Goal: Task Accomplishment & Management: Manage account settings

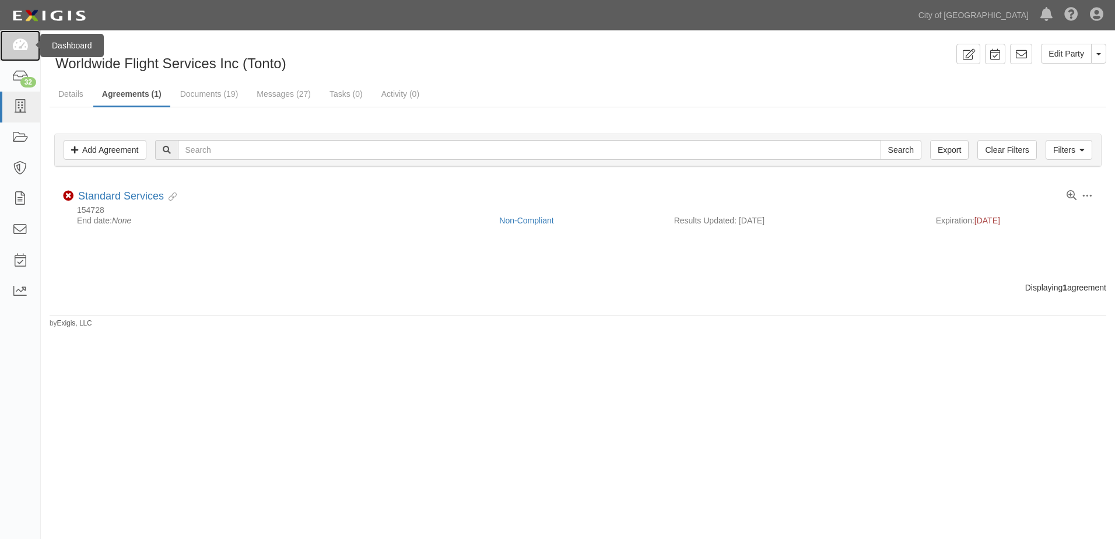
click at [13, 40] on icon at bounding box center [20, 45] width 16 height 13
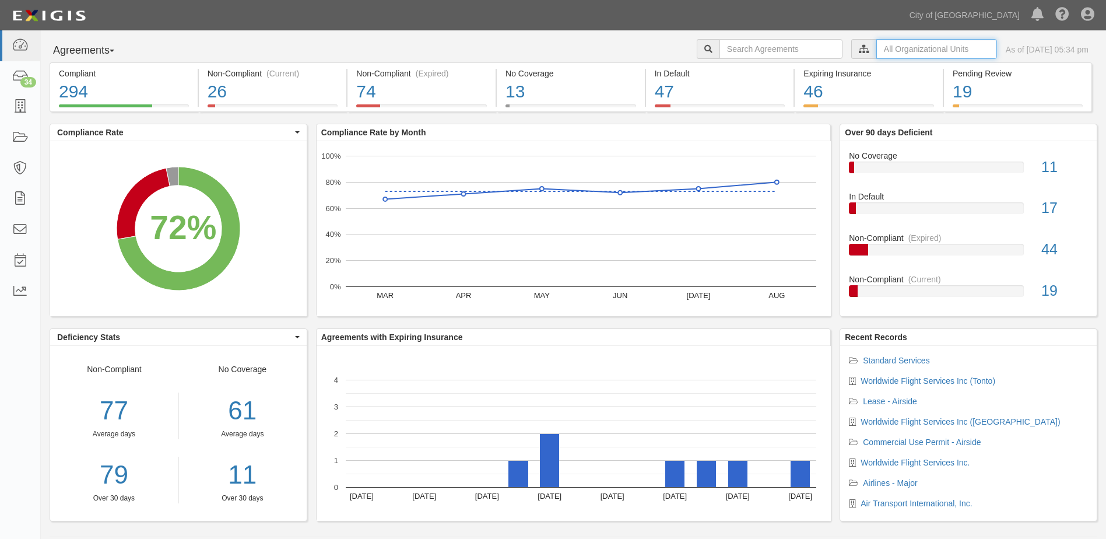
click at [876, 51] on input "text" at bounding box center [936, 49] width 121 height 20
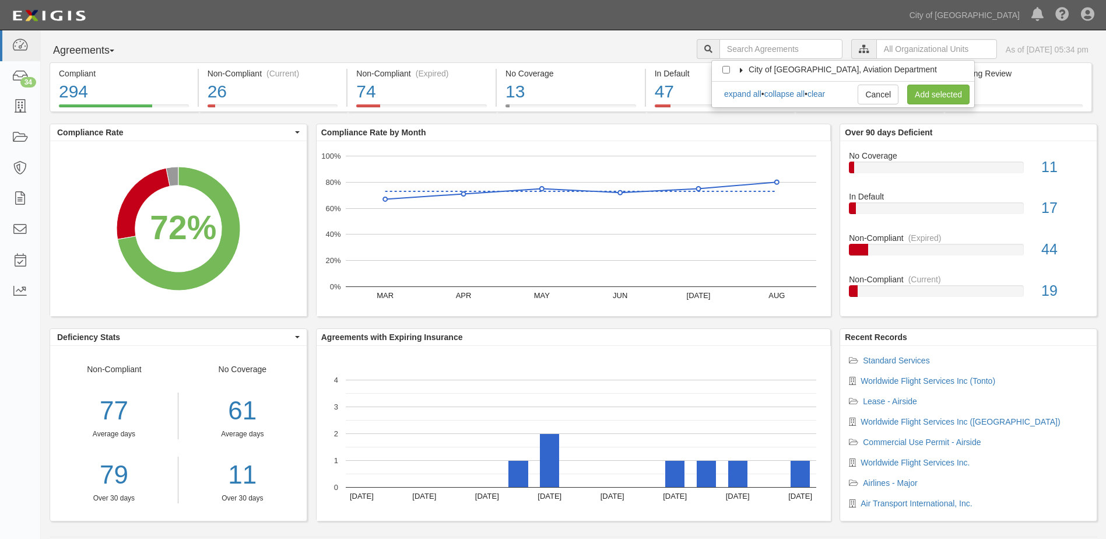
click at [743, 66] on label "City of [GEOGRAPHIC_DATA], Aviation Department" at bounding box center [835, 70] width 203 height 12
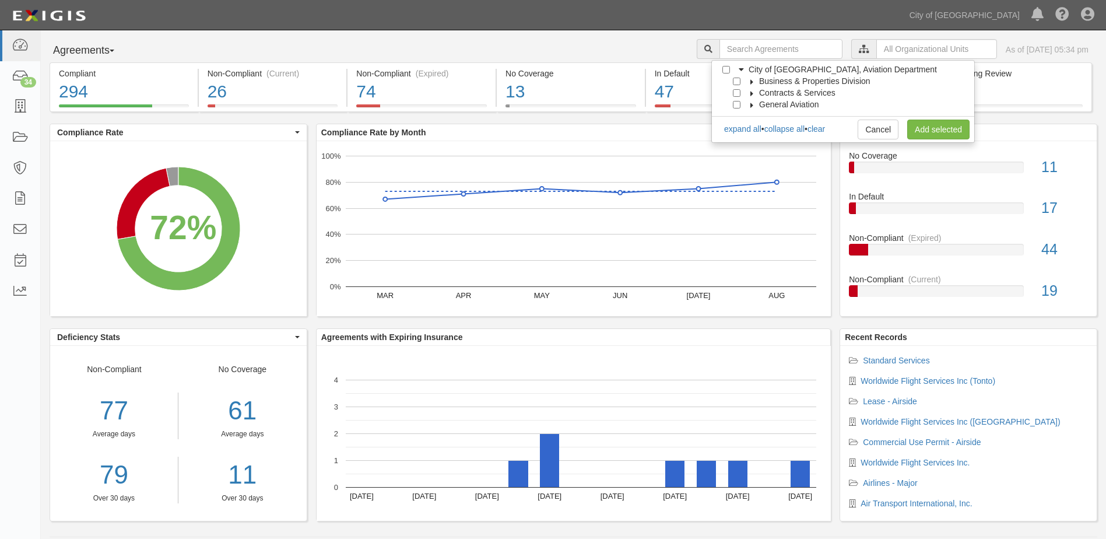
click at [751, 81] on icon at bounding box center [752, 81] width 8 height 5
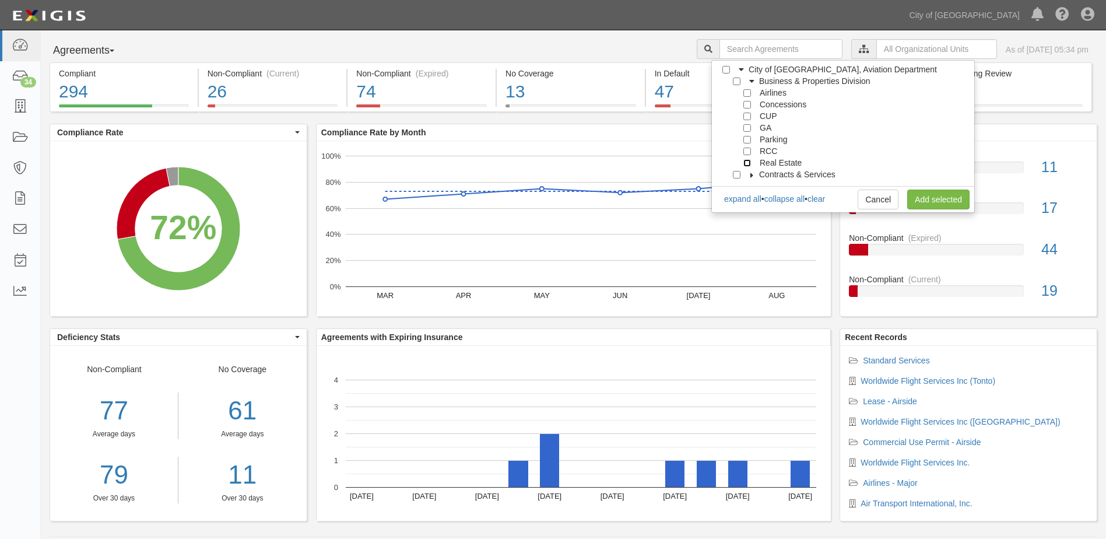
click at [746, 165] on input "Real Estate" at bounding box center [747, 163] width 8 height 8
checkbox input "true"
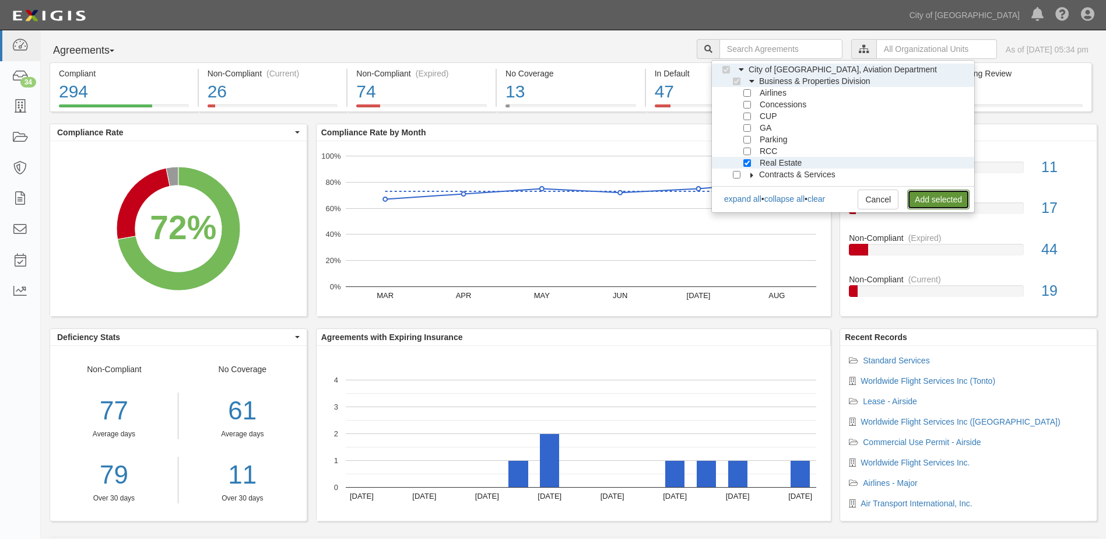
click at [925, 198] on link "Add selected" at bounding box center [938, 199] width 62 height 20
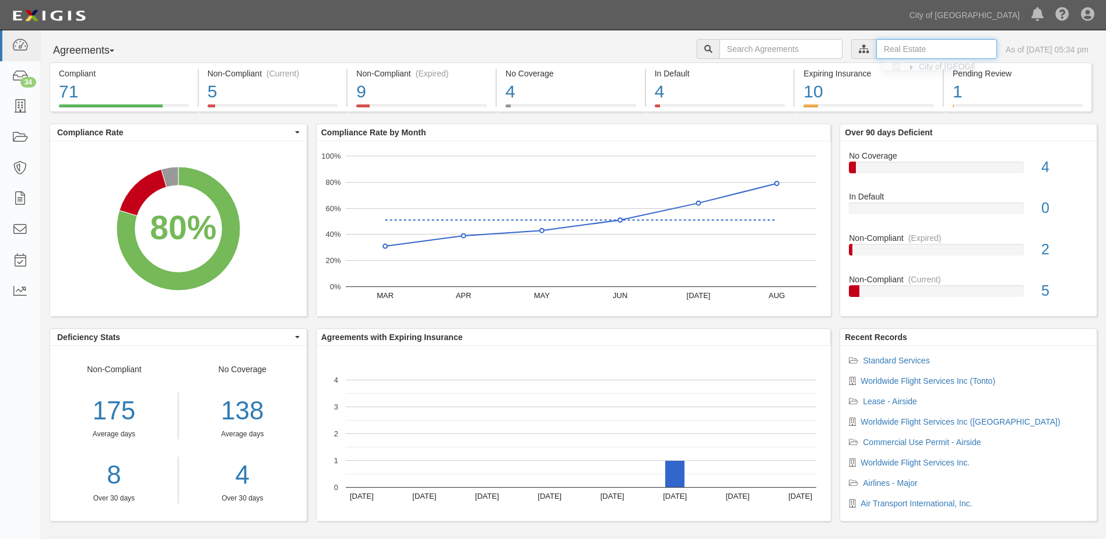
click at [876, 51] on input "text" at bounding box center [936, 49] width 121 height 20
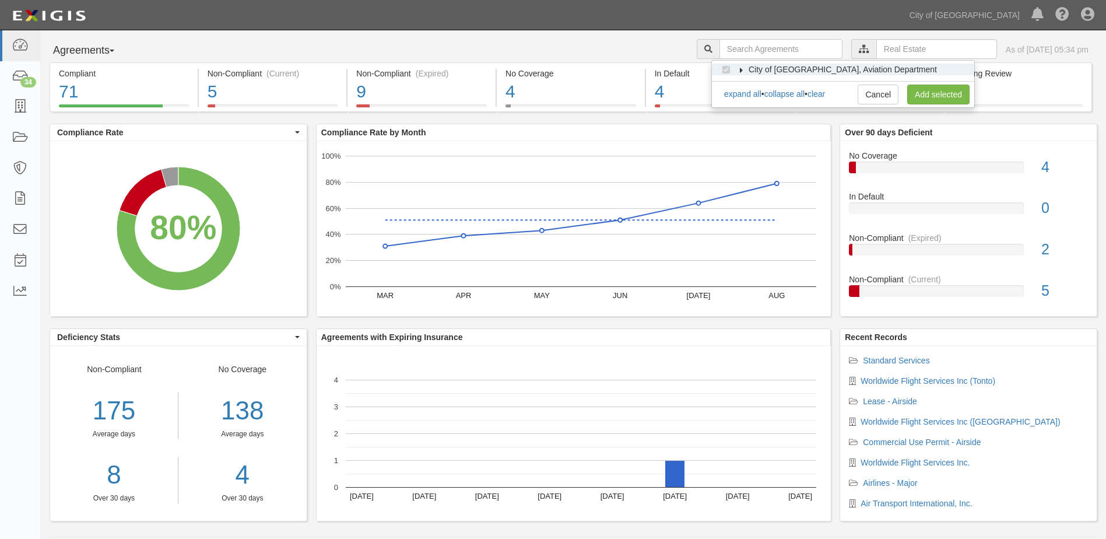
click at [742, 69] on icon at bounding box center [742, 70] width 8 height 5
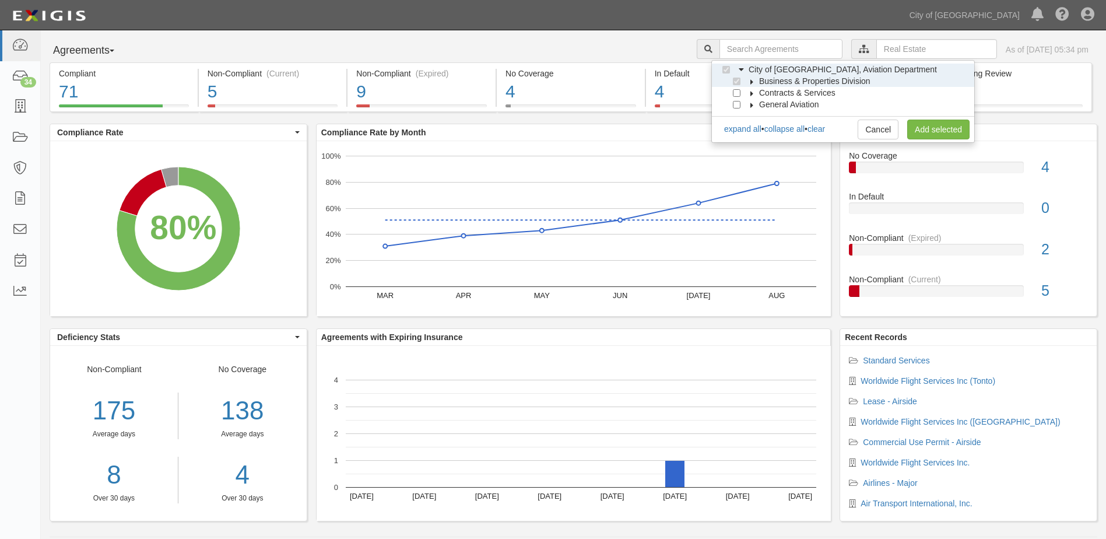
click at [750, 82] on icon at bounding box center [752, 81] width 8 height 5
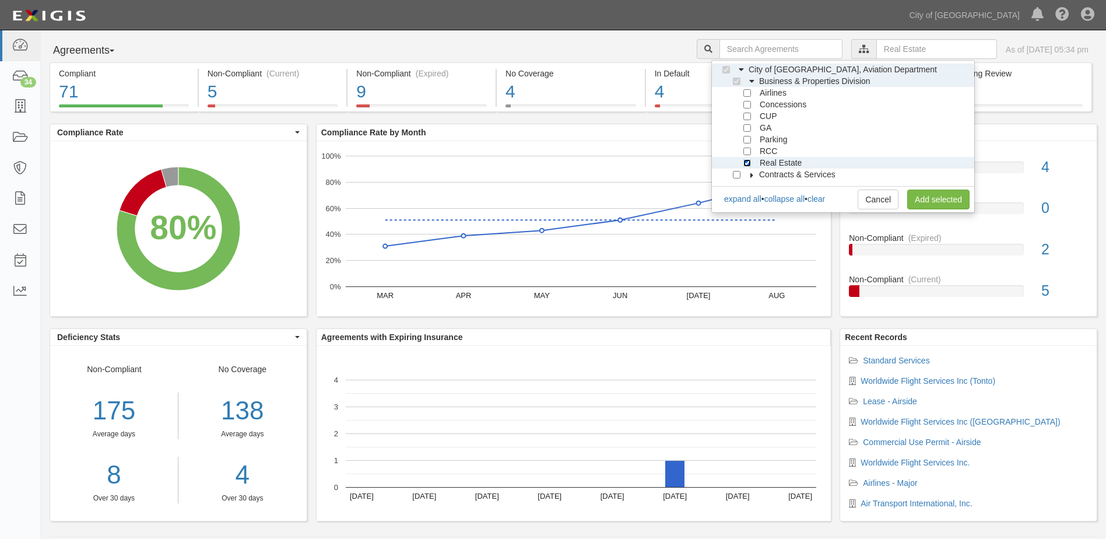
click at [745, 162] on input "Real Estate" at bounding box center [747, 163] width 8 height 8
checkbox input "false"
click at [746, 148] on input "RCC" at bounding box center [747, 152] width 8 height 8
checkbox input "true"
click at [922, 199] on link "Add selected" at bounding box center [938, 199] width 62 height 20
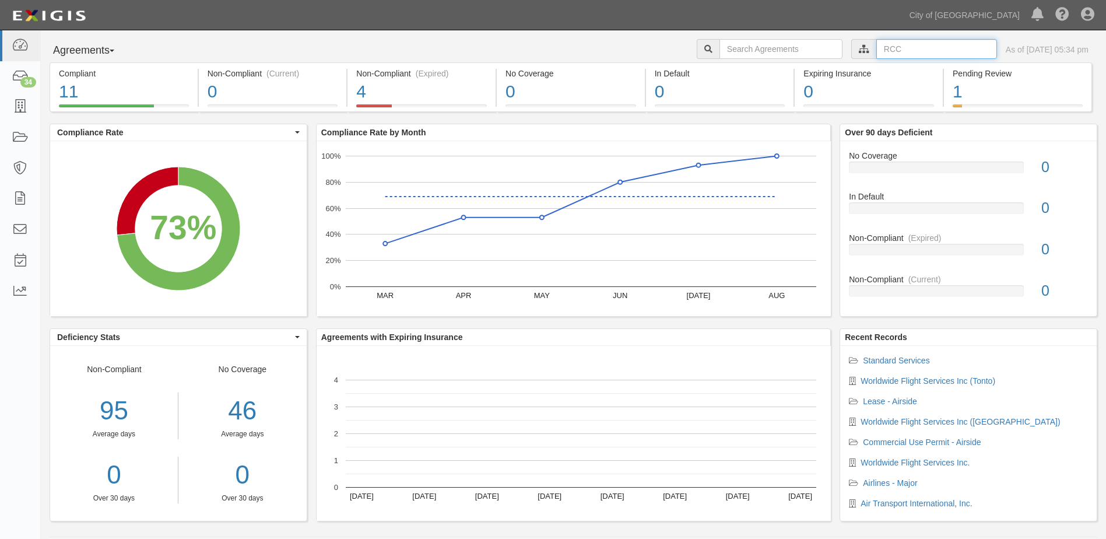
click at [883, 52] on input "text" at bounding box center [936, 49] width 121 height 20
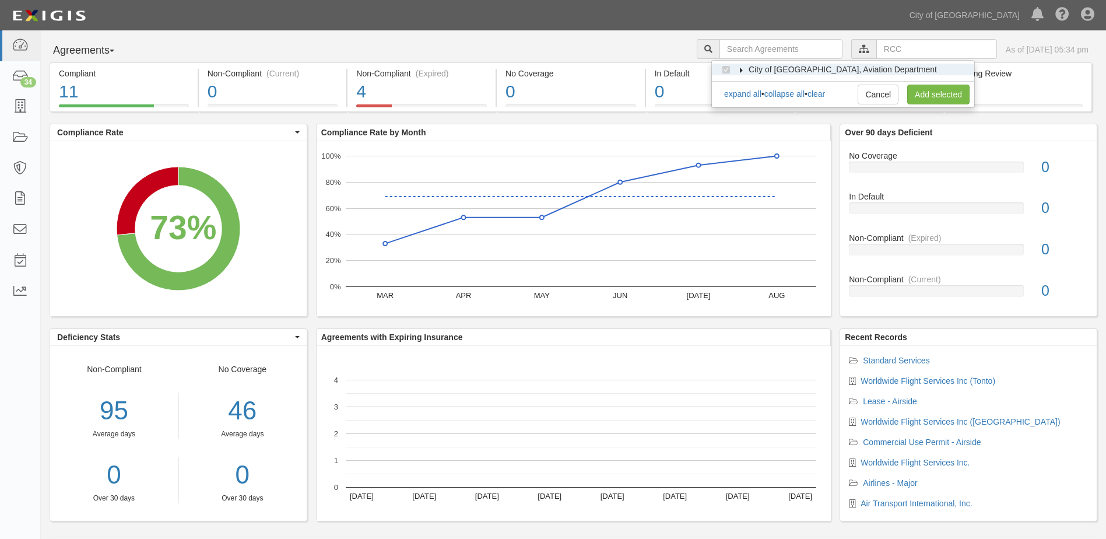
click at [737, 66] on label "City of [GEOGRAPHIC_DATA], Aviation Department" at bounding box center [835, 70] width 203 height 12
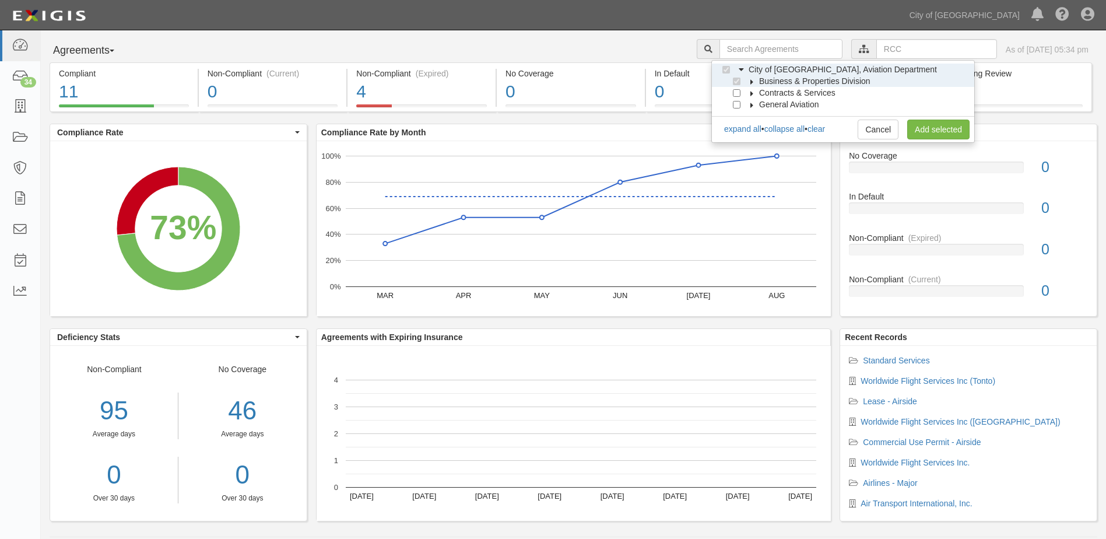
click at [749, 79] on icon at bounding box center [752, 81] width 8 height 5
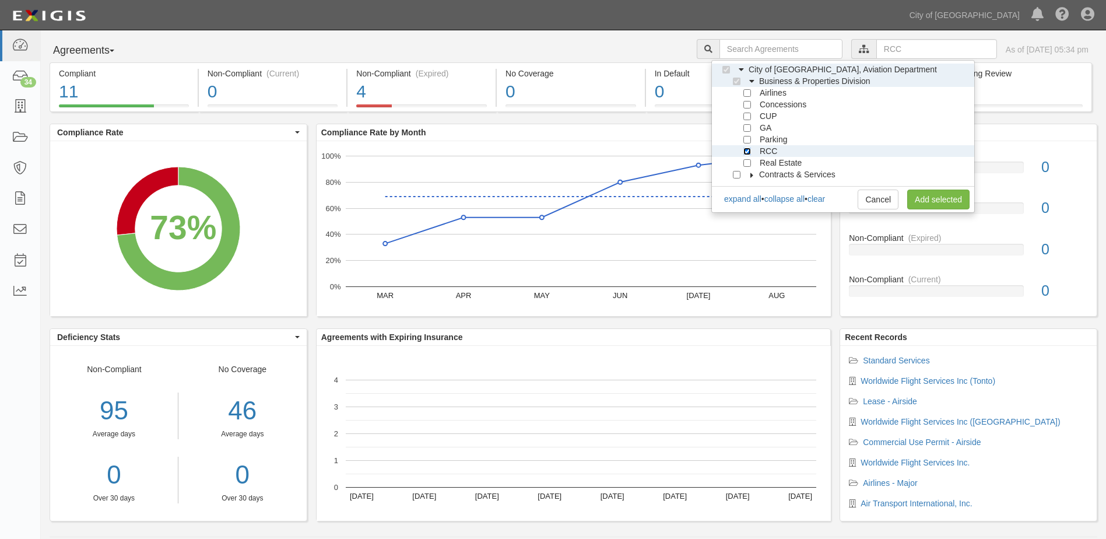
click at [744, 153] on input "RCC" at bounding box center [747, 152] width 8 height 8
checkbox input "false"
click at [749, 107] on input "Concessions" at bounding box center [747, 105] width 8 height 8
checkbox input "true"
click at [906, 195] on div "Cancel Add selected" at bounding box center [914, 199] width 112 height 20
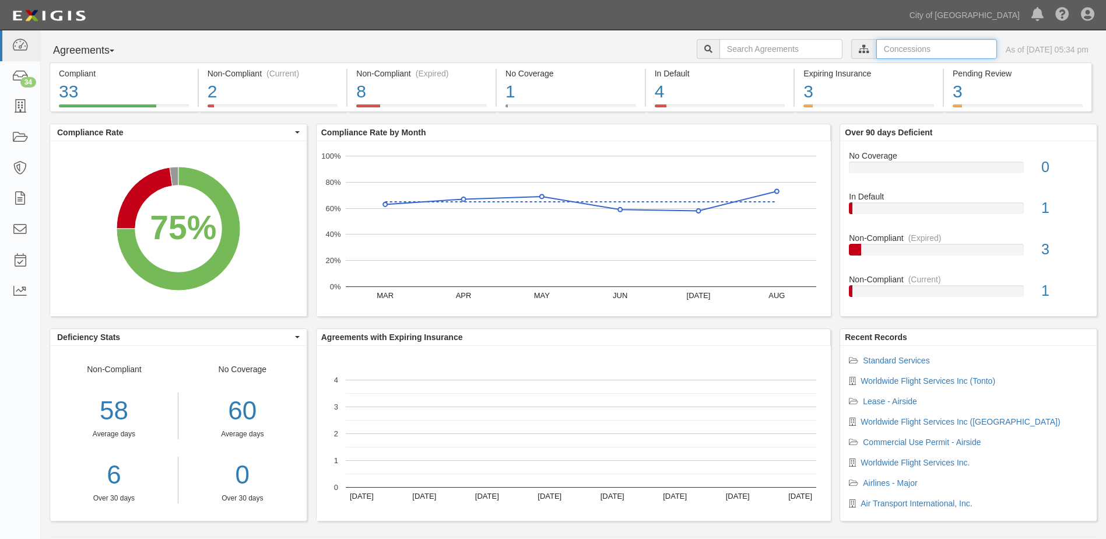
click at [876, 51] on input "text" at bounding box center [936, 49] width 121 height 20
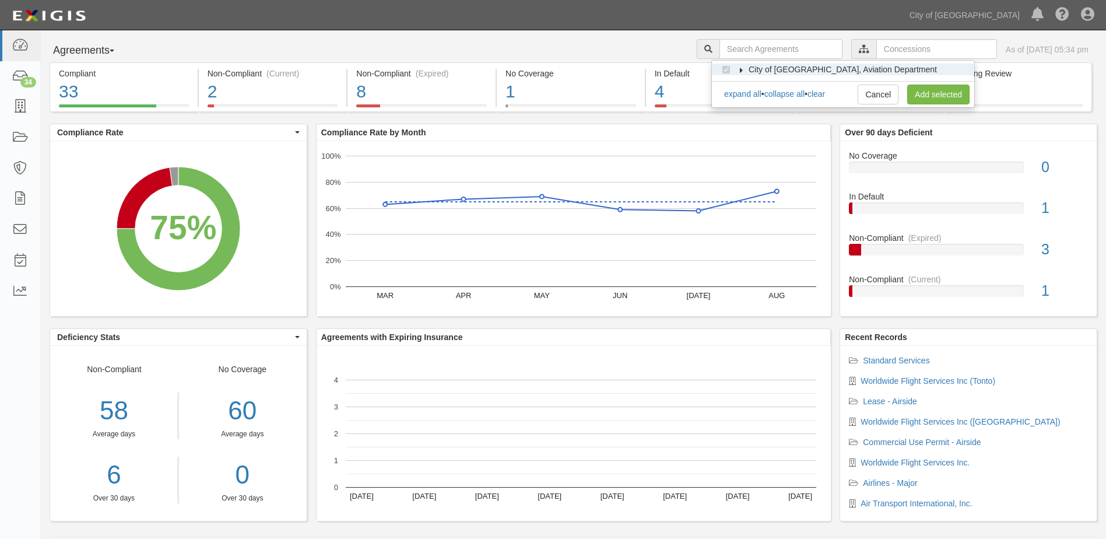
click at [735, 69] on label "City of [GEOGRAPHIC_DATA], Aviation Department" at bounding box center [835, 70] width 203 height 12
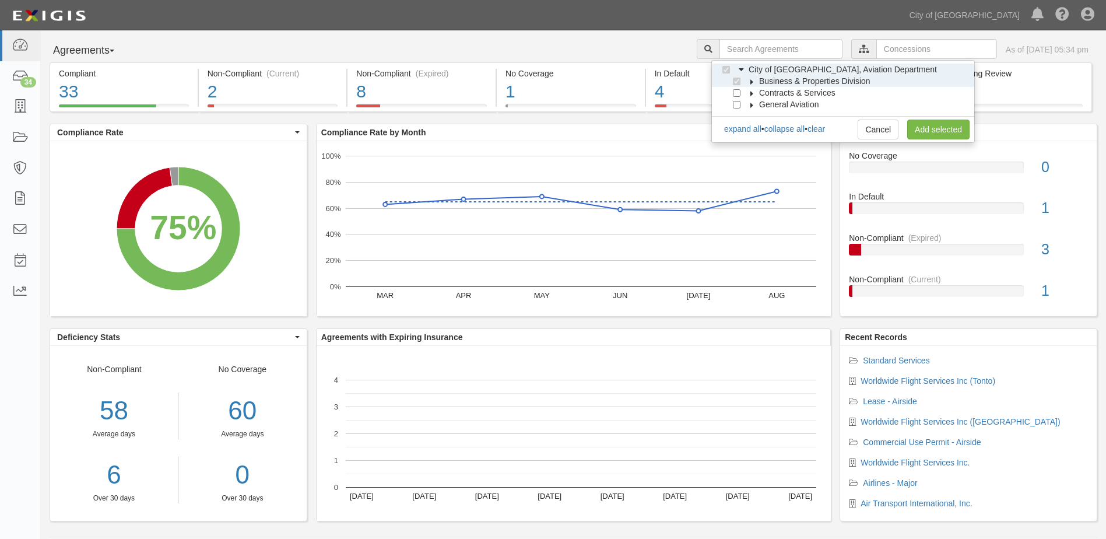
click at [750, 82] on icon at bounding box center [752, 81] width 8 height 5
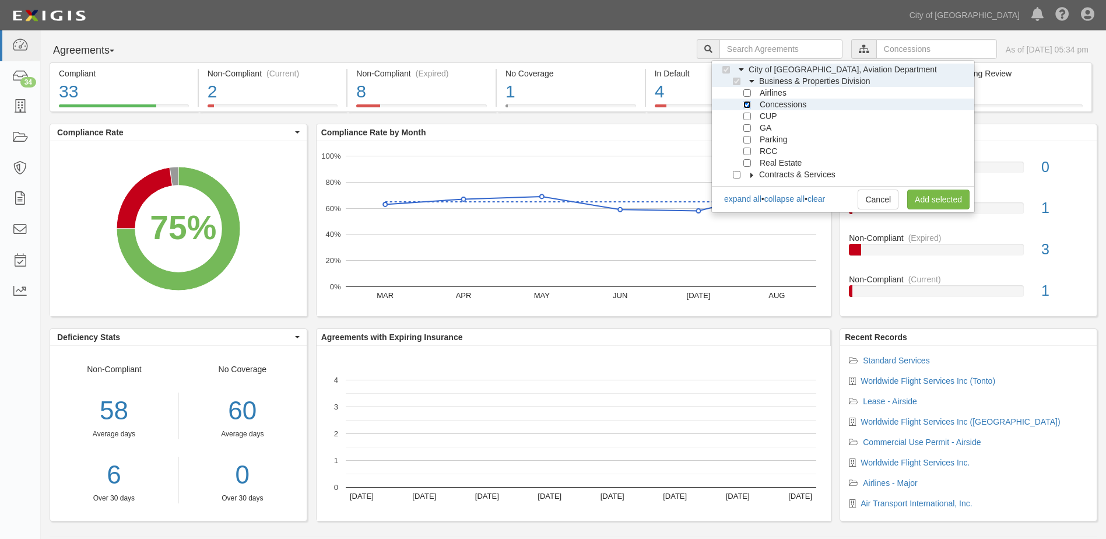
click at [746, 103] on input "Concessions" at bounding box center [747, 105] width 8 height 8
checkbox input "false"
click at [747, 117] on input "CUP" at bounding box center [747, 117] width 8 height 8
checkbox input "true"
click at [938, 197] on link "Add selected" at bounding box center [938, 199] width 62 height 20
